Goal: Task Accomplishment & Management: Use online tool/utility

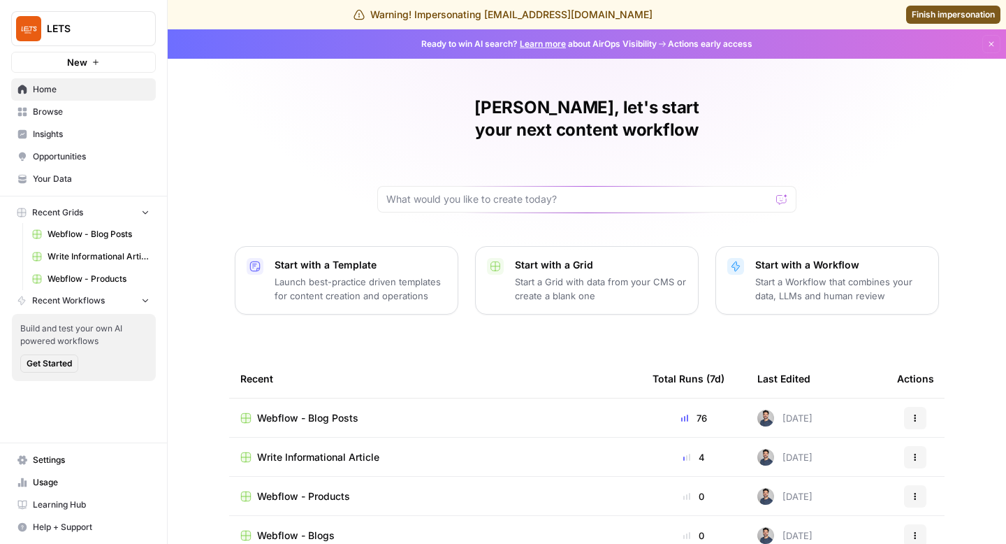
click at [65, 128] on span "Insights" at bounding box center [91, 134] width 117 height 13
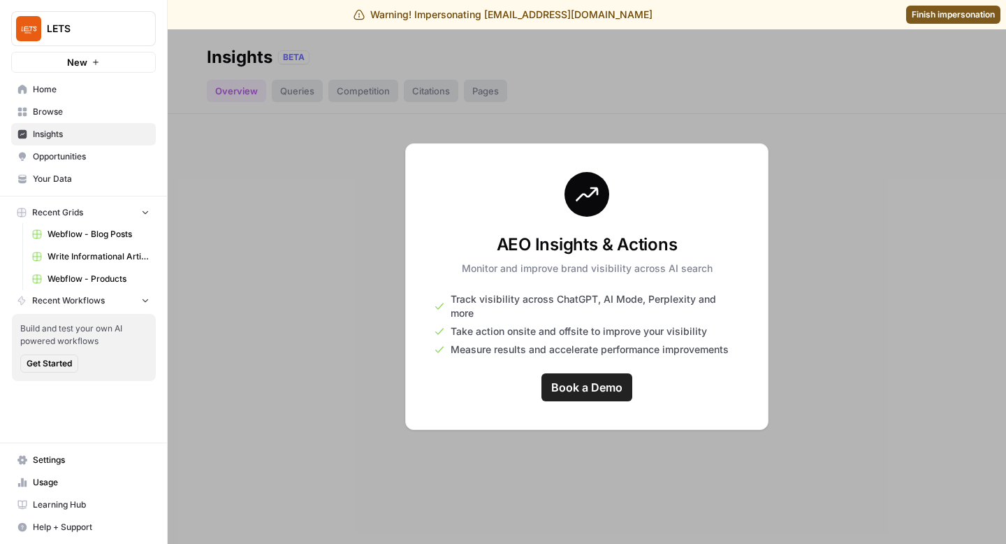
click at [801, 335] on div at bounding box center [587, 286] width 838 height 514
click at [61, 170] on link "Your Data" at bounding box center [83, 179] width 145 height 22
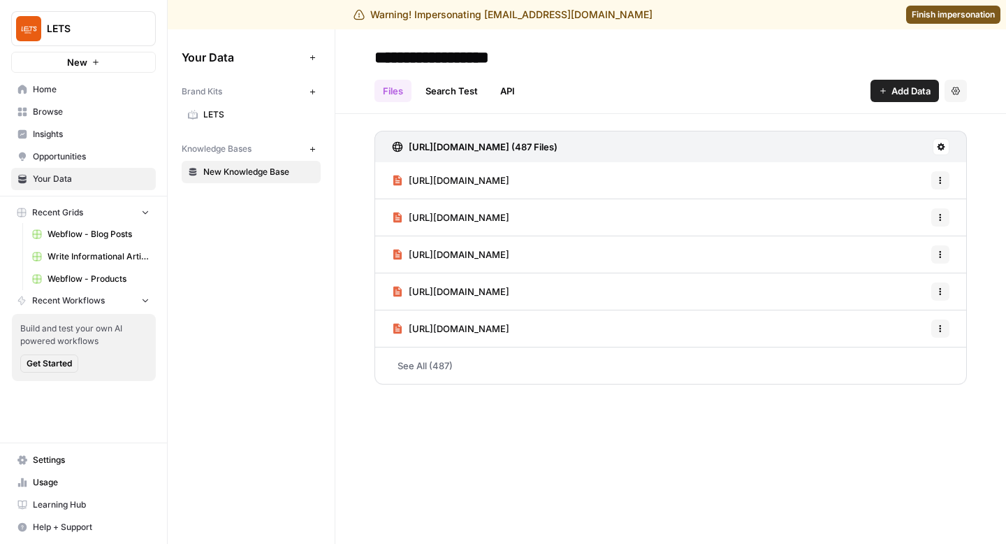
click at [537, 446] on div "**********" at bounding box center [670, 286] width 671 height 514
click at [217, 115] on span "LETS" at bounding box center [258, 114] width 111 height 13
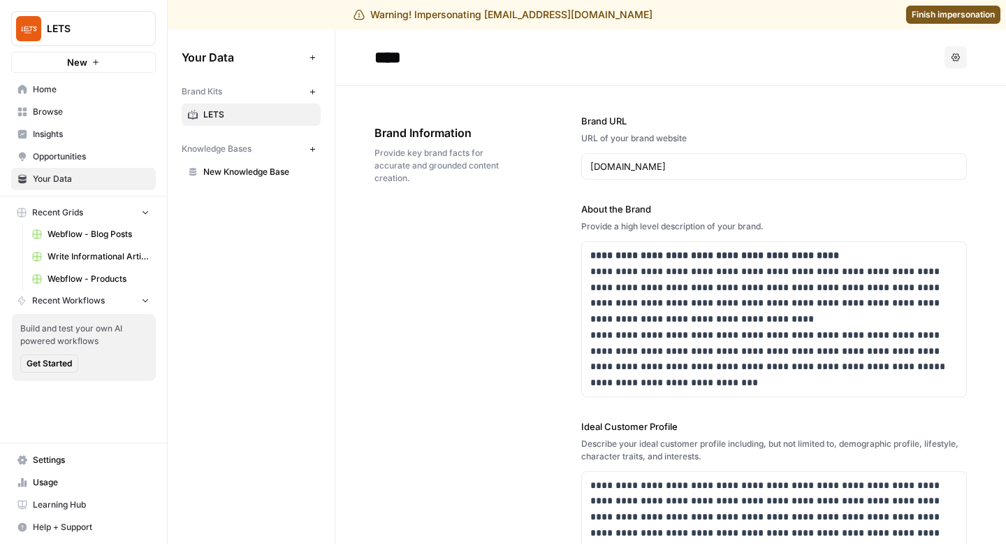
click at [968, 14] on span "Finish impersonation" at bounding box center [953, 14] width 83 height 13
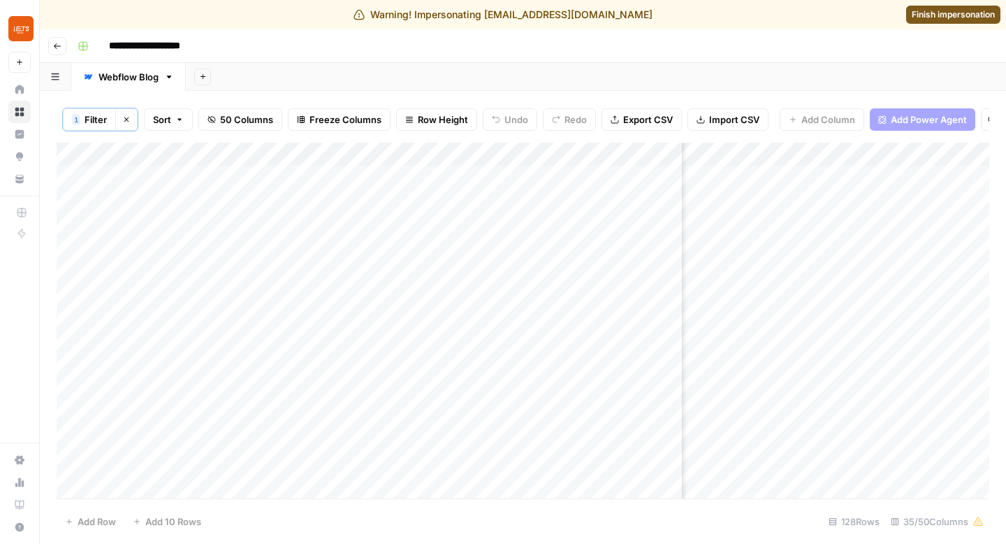
scroll to position [0, 3847]
click at [917, 293] on div "Add Column" at bounding box center [523, 321] width 933 height 356
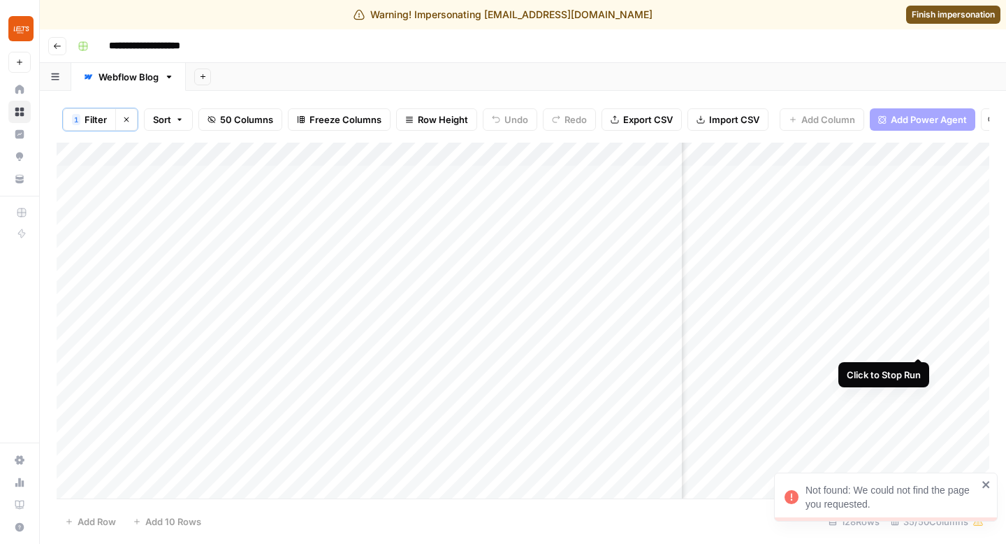
click at [922, 344] on div "Add Column" at bounding box center [523, 321] width 933 height 356
click at [845, 298] on div "Add Column" at bounding box center [523, 321] width 933 height 356
click at [864, 294] on div "Add Column" at bounding box center [523, 321] width 933 height 356
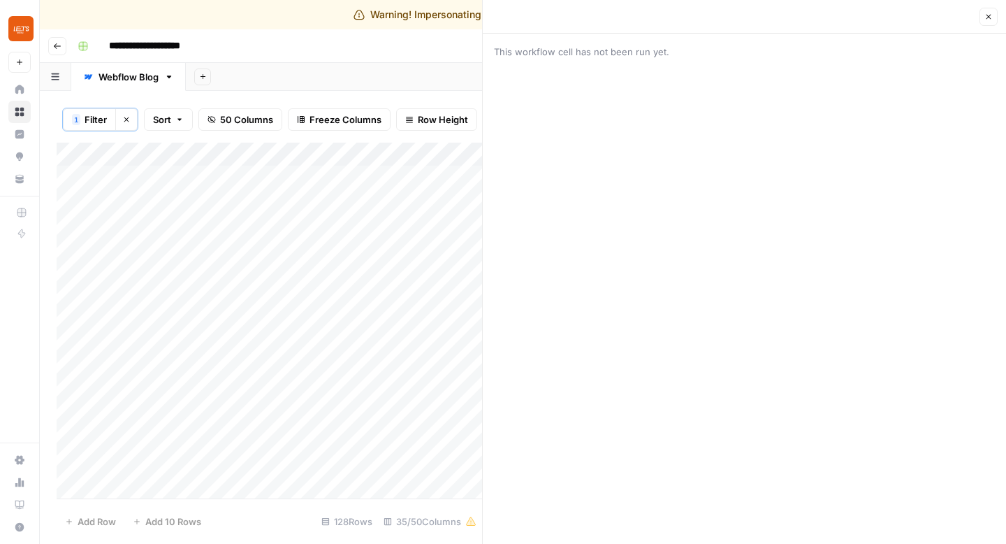
click at [991, 15] on icon "button" at bounding box center [988, 17] width 8 height 8
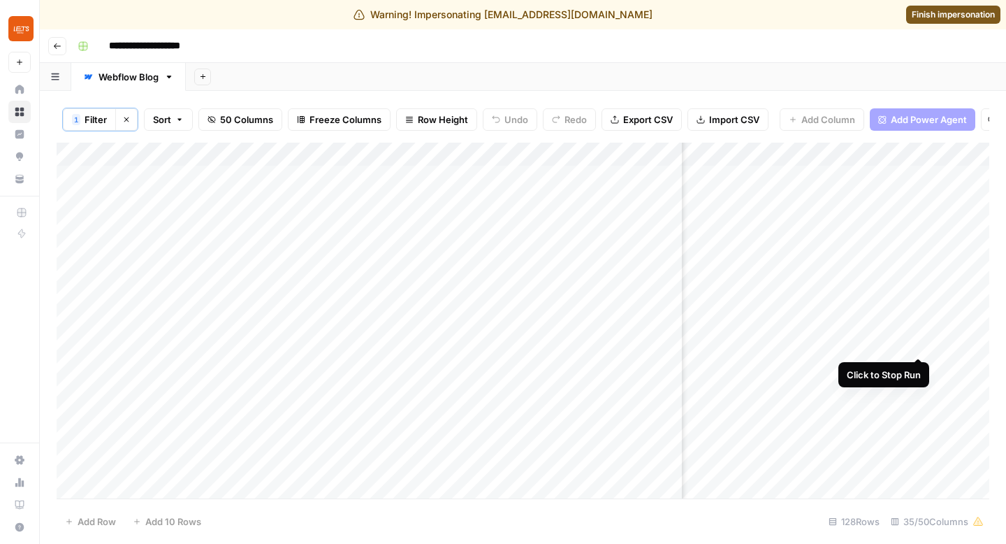
click at [920, 341] on div "Add Column" at bounding box center [523, 321] width 933 height 356
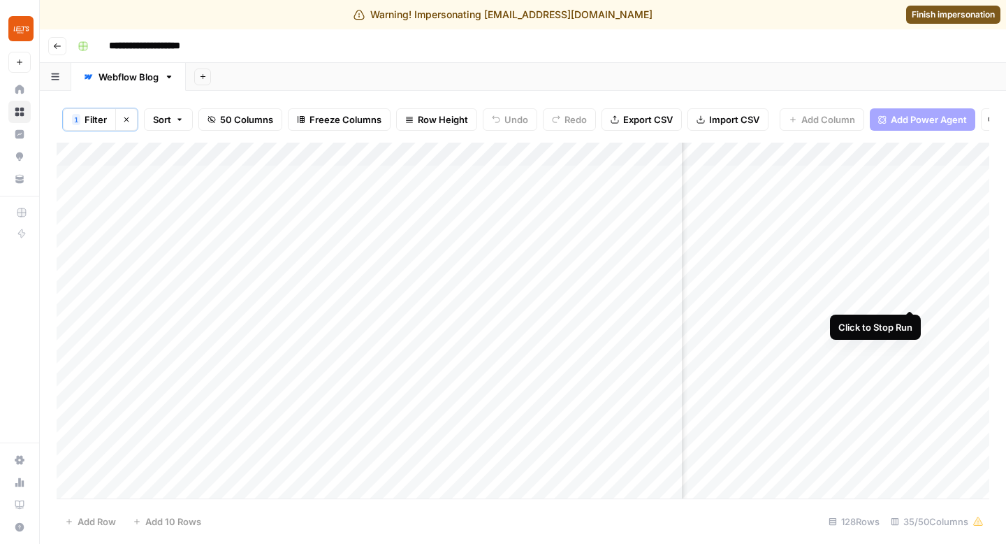
click at [911, 292] on div "Add Column" at bounding box center [523, 321] width 933 height 356
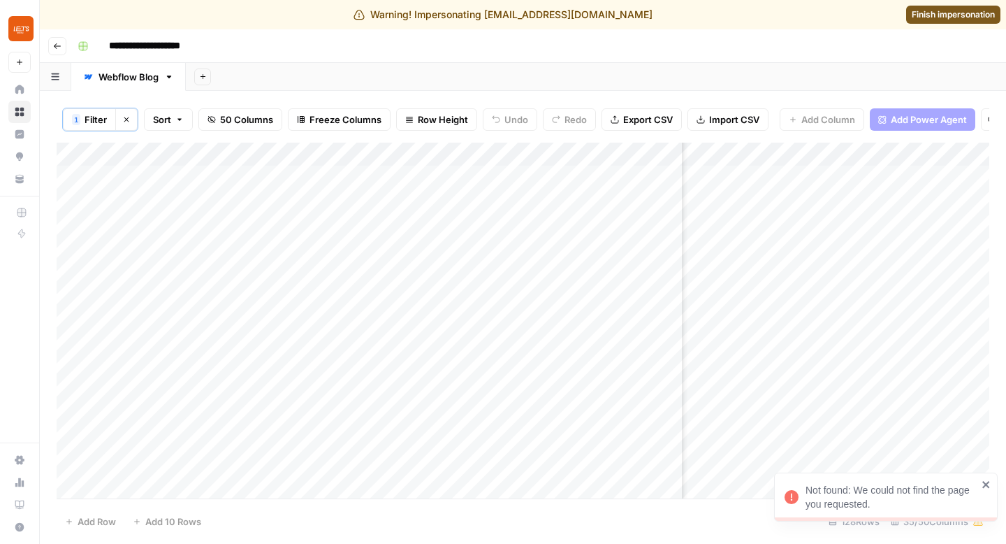
click at [894, 155] on div "Add Column" at bounding box center [523, 321] width 933 height 356
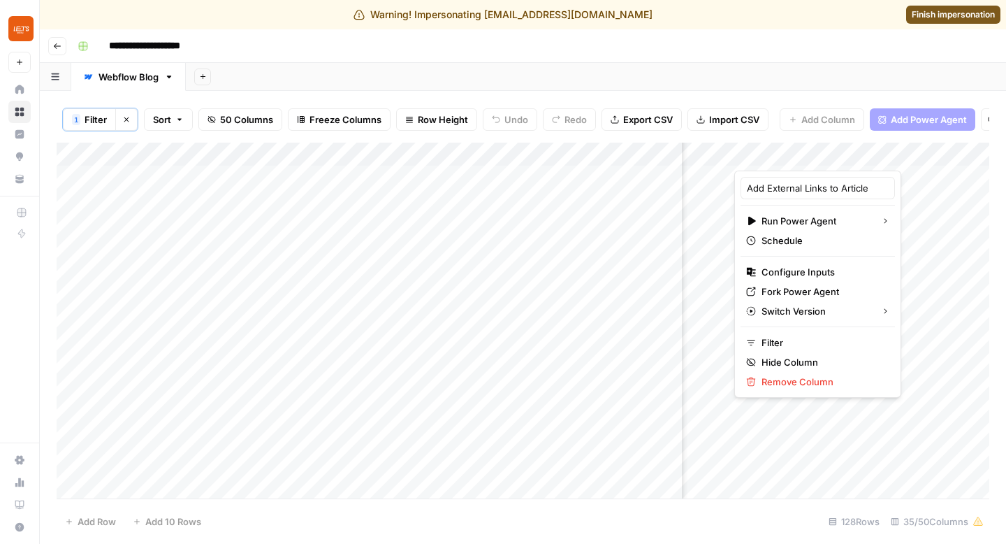
click at [858, 64] on div "Add Sheet" at bounding box center [596, 77] width 820 height 28
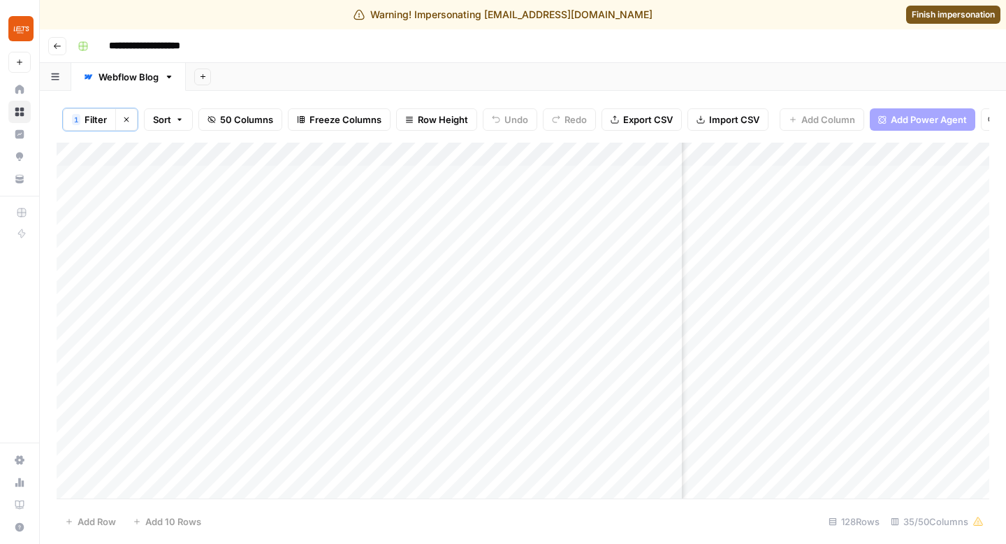
scroll to position [0, 3906]
click at [859, 344] on div "Add Column" at bounding box center [523, 321] width 933 height 356
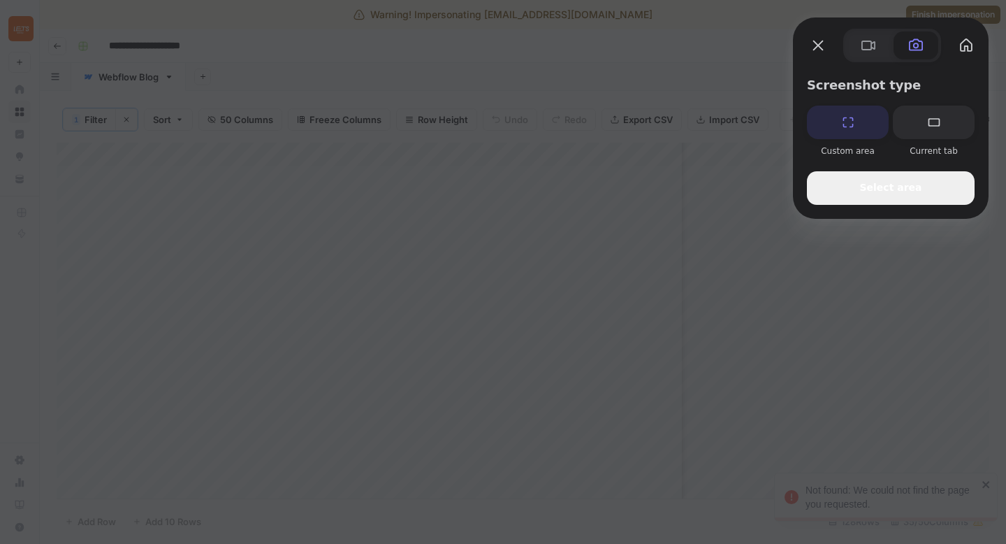
click at [894, 186] on span "Select area" at bounding box center [890, 187] width 62 height 15
click at [816, 47] on button "Close" at bounding box center [818, 45] width 22 height 22
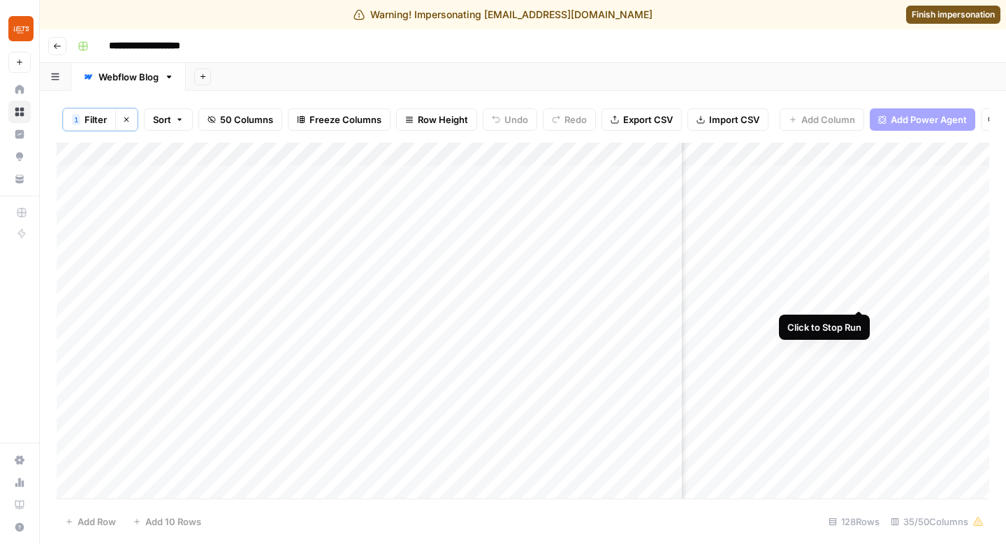
click at [859, 293] on div "Add Column" at bounding box center [523, 321] width 933 height 356
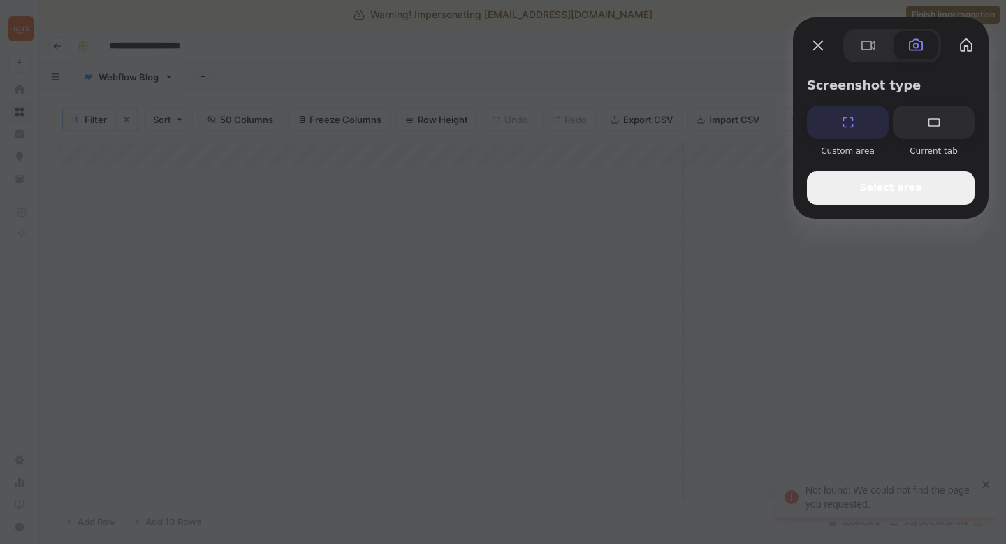
click at [856, 191] on button "Select area" at bounding box center [891, 188] width 168 height 34
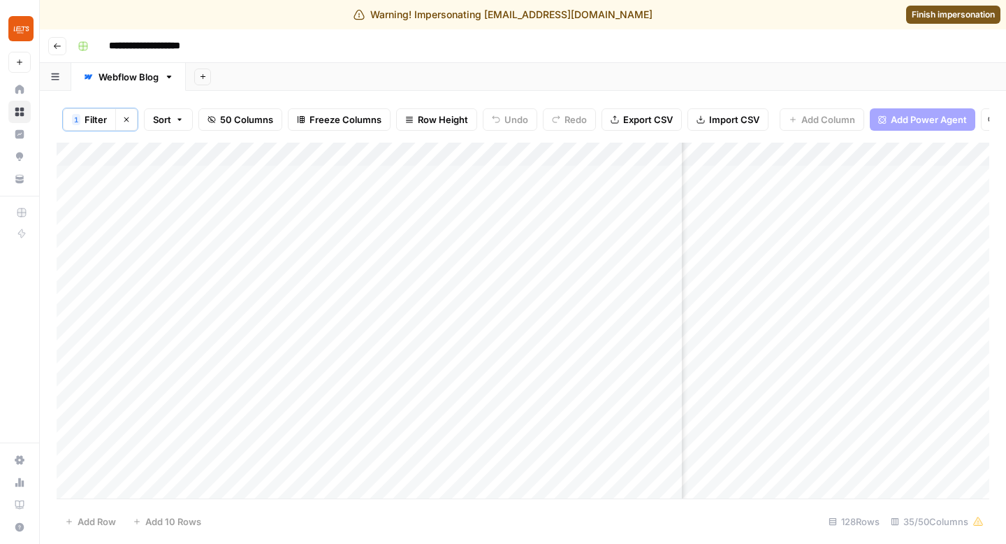
drag, startPoint x: 43, startPoint y: 1, endPoint x: 1005, endPoint y: 539, distance: 1102.9
click at [861, 292] on div "Add Column" at bounding box center [523, 321] width 933 height 356
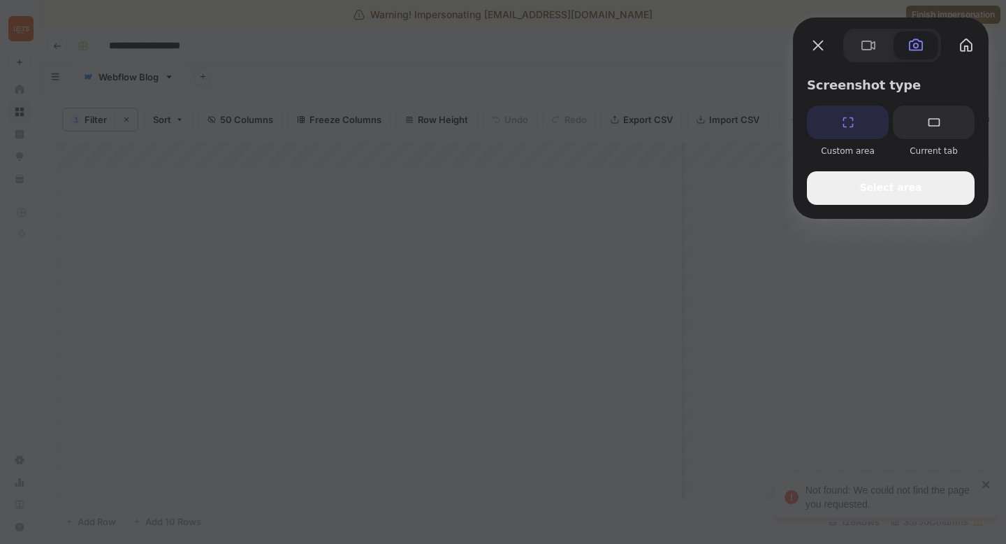
click at [879, 192] on span "Select area" at bounding box center [890, 187] width 62 height 15
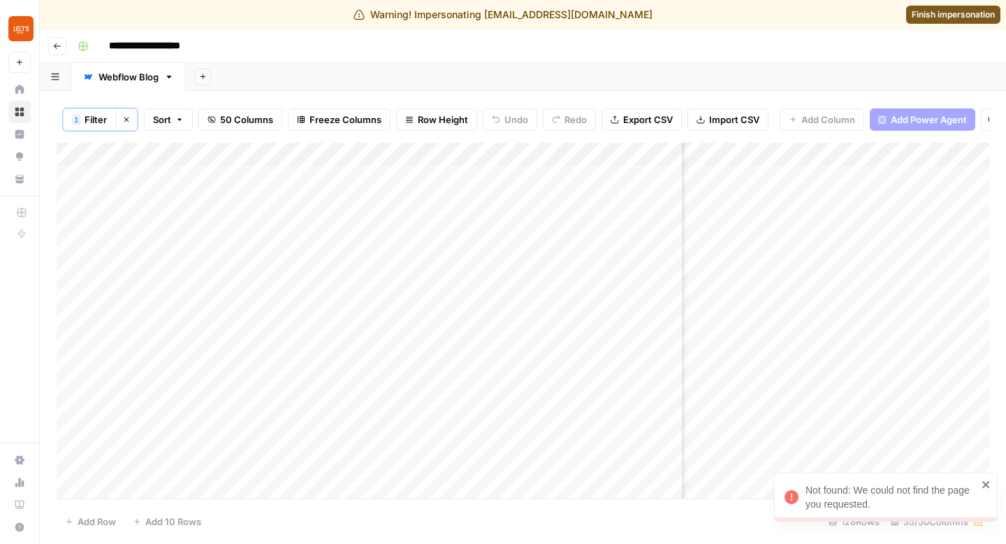
drag, startPoint x: 648, startPoint y: 263, endPoint x: 1003, endPoint y: 532, distance: 445.3
click at [1003, 532] on div "512 x 380" at bounding box center [503, 536] width 1006 height 1073
